Goal: Find specific fact: Find specific fact

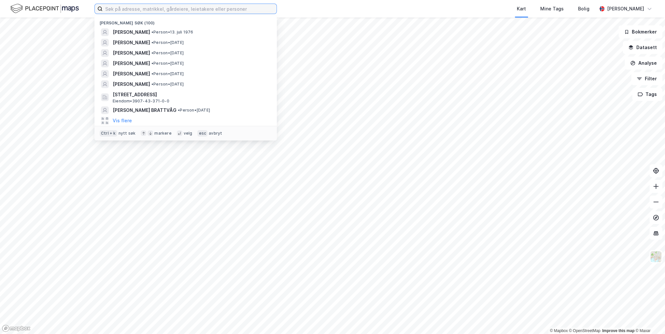
click at [113, 8] on input at bounding box center [190, 9] width 174 height 10
paste input "[PERSON_NAME]"
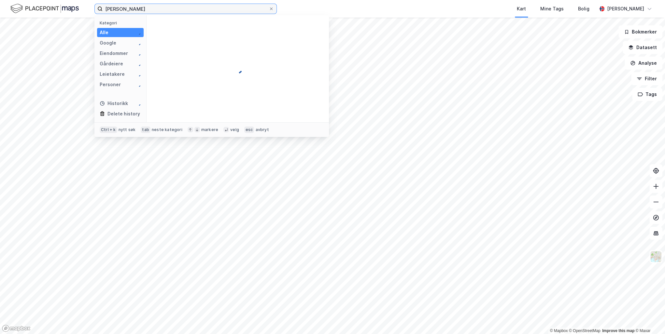
type input "[PERSON_NAME]"
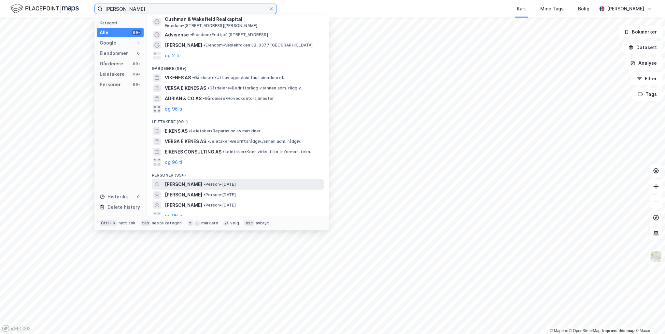
scroll to position [18, 0]
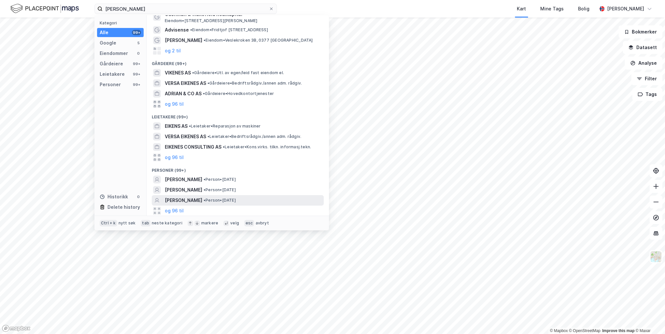
click at [195, 200] on span "[PERSON_NAME]" at bounding box center [183, 201] width 37 height 8
